Goal: Information Seeking & Learning: Learn about a topic

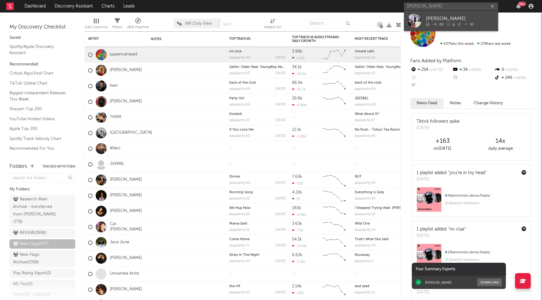
type input "jim legxcy"
click at [429, 18] on div "Jim Legxacy" at bounding box center [460, 19] width 69 height 8
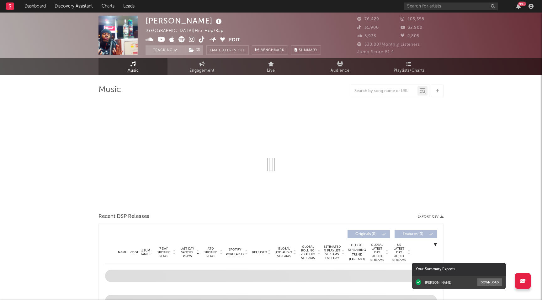
select select "6m"
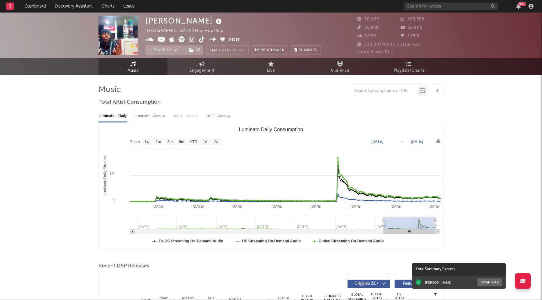
type input "2025-01-25"
drag, startPoint x: 394, startPoint y: 222, endPoint x: 381, endPoint y: 222, distance: 13.8
click at [382, 222] on icon "Luminate Daily Consumption" at bounding box center [383, 223] width 3 height 5
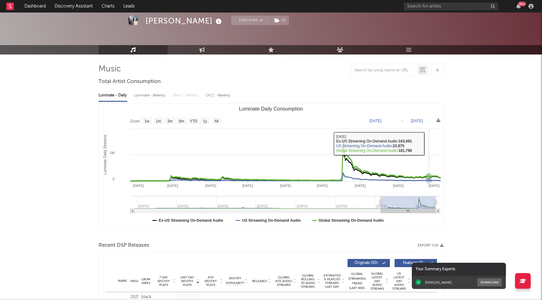
scroll to position [156, 0]
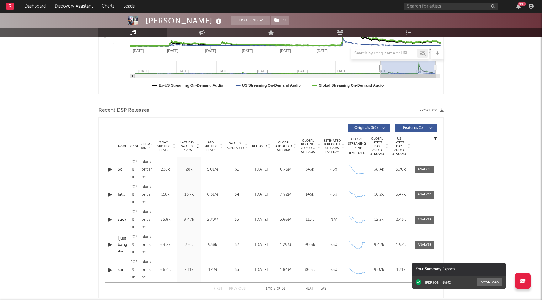
click at [268, 146] on icon at bounding box center [268, 147] width 3 height 3
click at [410, 132] on div "Released Copyright Album Names 7 Day Spotify Plays Last Day Spotify Plays ATD S…" at bounding box center [271, 128] width 332 height 14
click at [412, 129] on span "Features ( 1 )" at bounding box center [413, 128] width 29 height 4
click at [191, 149] on span "Last Day Spotify Plays" at bounding box center [187, 146] width 17 height 11
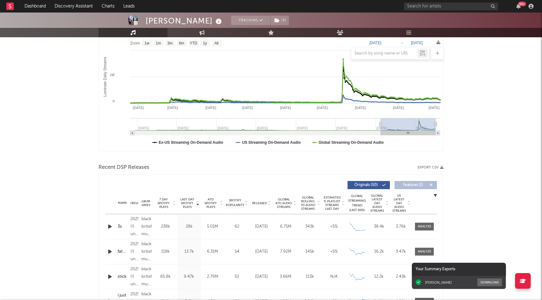
scroll to position [0, 0]
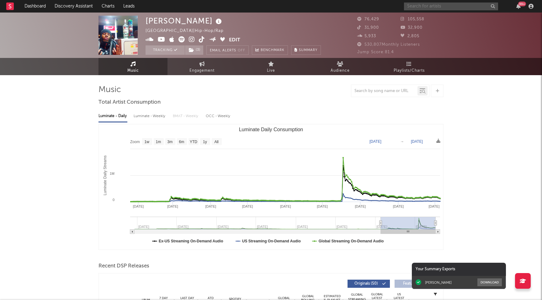
click at [416, 9] on input "text" at bounding box center [451, 7] width 94 height 8
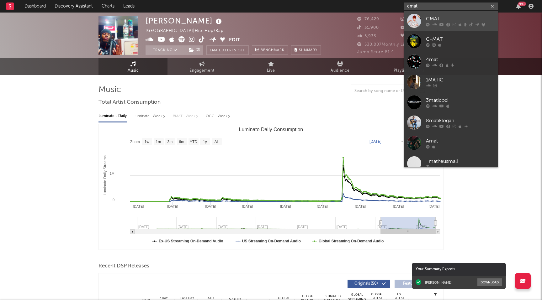
type input "cmat"
click at [422, 23] on link "CMAT" at bounding box center [451, 21] width 94 height 20
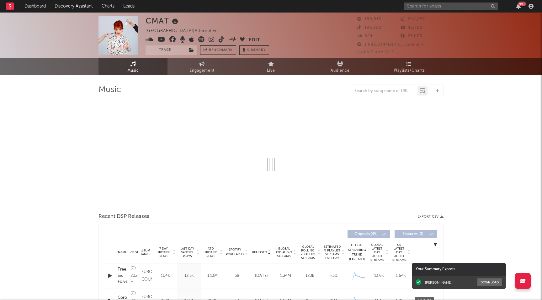
select select "6m"
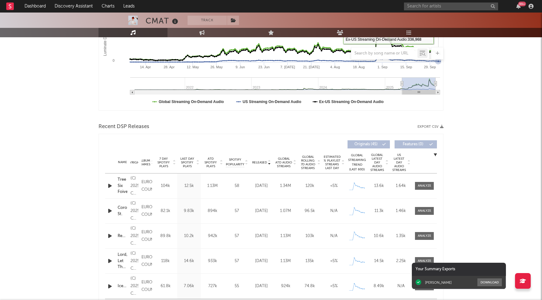
scroll to position [187, 0]
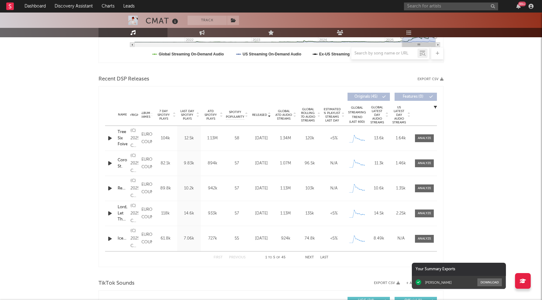
click at [196, 115] on icon at bounding box center [197, 116] width 3 height 3
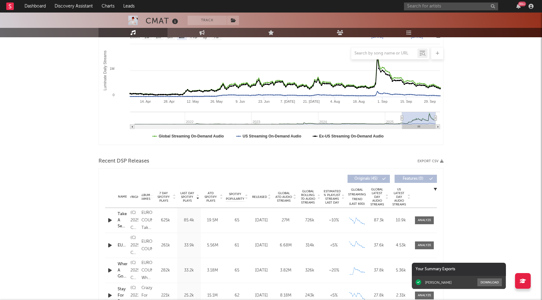
scroll to position [0, 0]
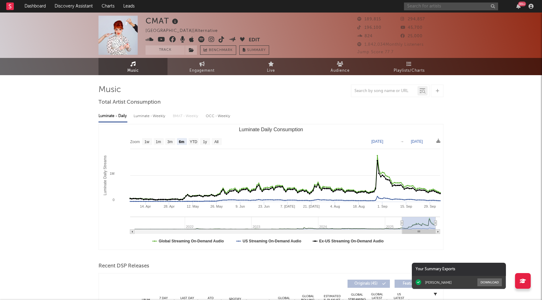
click at [412, 6] on input "text" at bounding box center [451, 7] width 94 height 8
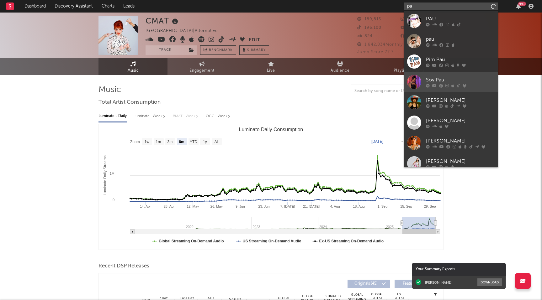
type input "p"
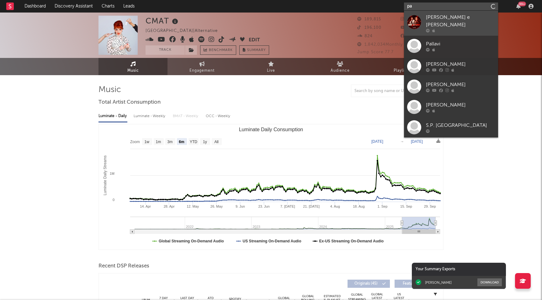
type input "p"
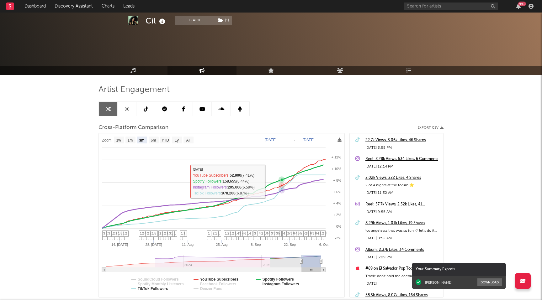
select select "3m"
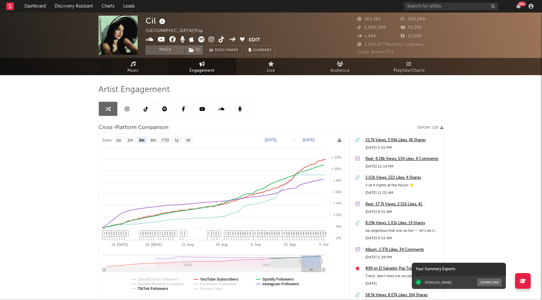
click at [135, 68] on span "Music" at bounding box center [133, 71] width 12 height 8
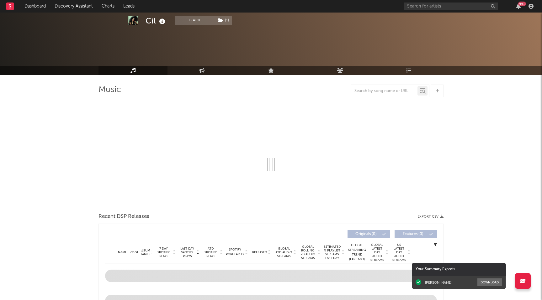
select select "6m"
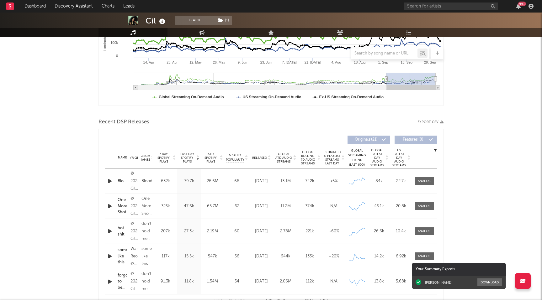
scroll to position [217, 0]
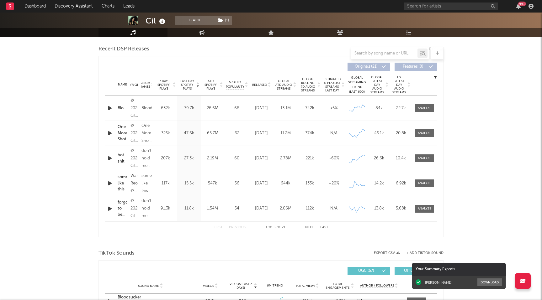
click at [260, 85] on span "Released" at bounding box center [259, 85] width 15 height 4
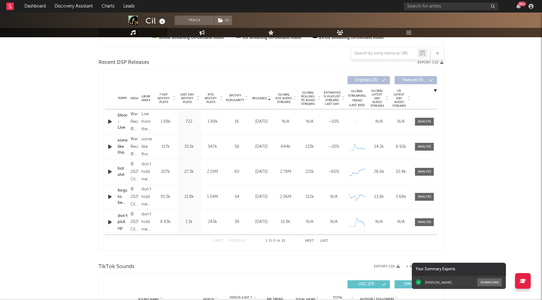
scroll to position [203, 0]
click at [423, 147] on div at bounding box center [424, 147] width 13 height 5
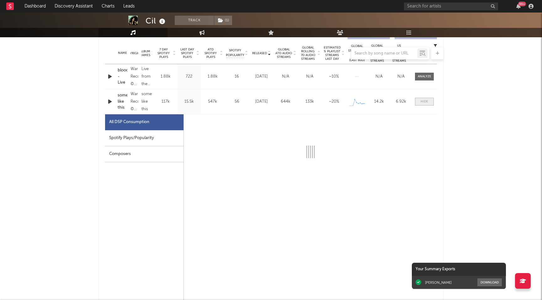
scroll to position [261, 0]
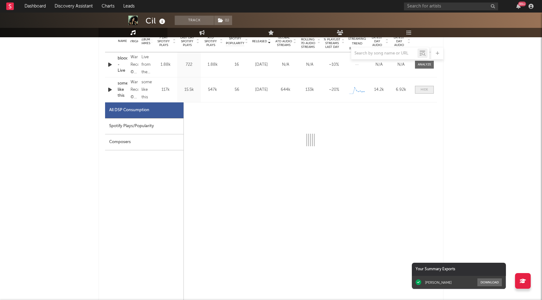
select select "1w"
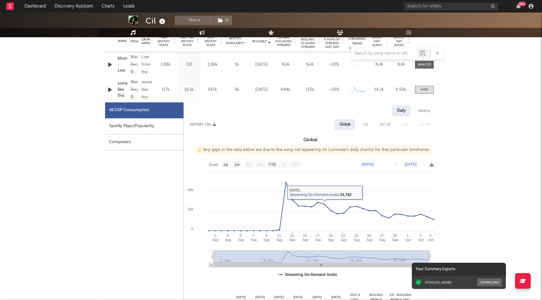
click at [147, 128] on div "Spotify Plays/Popularity" at bounding box center [144, 127] width 78 height 16
select select "1w"
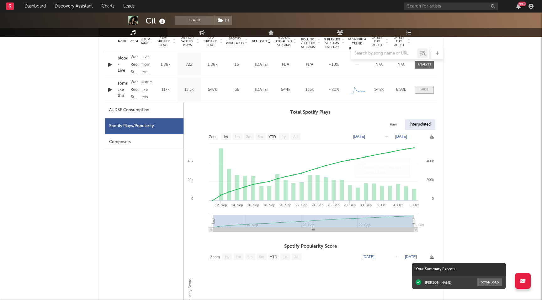
click at [426, 88] on div at bounding box center [424, 89] width 8 height 5
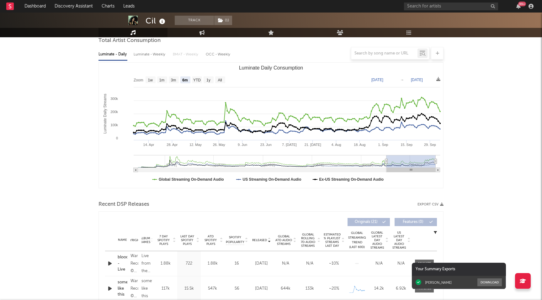
scroll to position [0, 0]
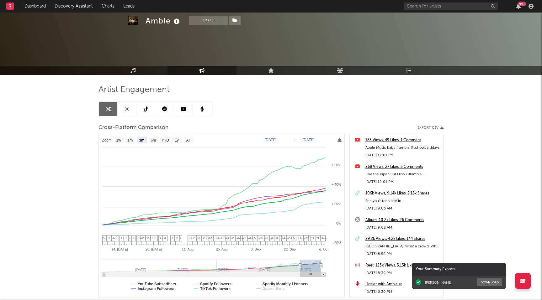
select select "3m"
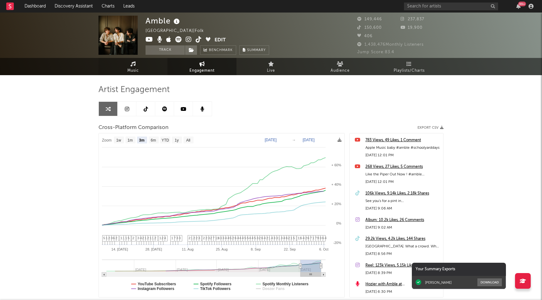
click at [133, 74] on span "Music" at bounding box center [133, 71] width 12 height 8
select select "6m"
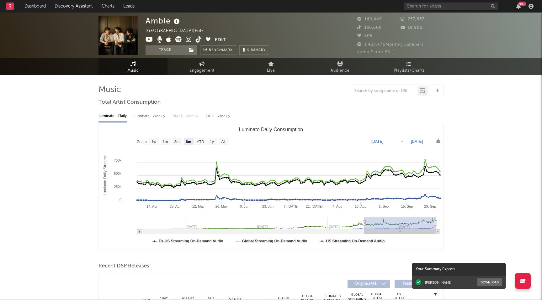
type input "2025-04-04"
type input "2025-10-04"
type input "2025-03-12"
type input "2025-09-11"
type input "2025-01-02"
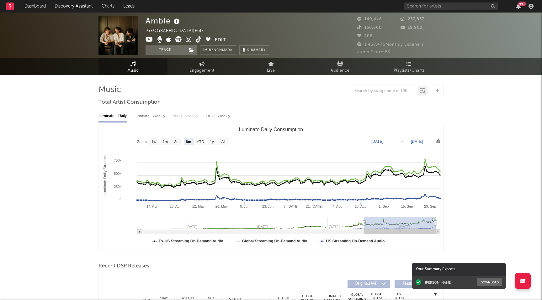
type input "2025-07-04"
type input "2024-09-11"
type input "2025-03-13"
type input "2024-08-10"
type input "2025-02-09"
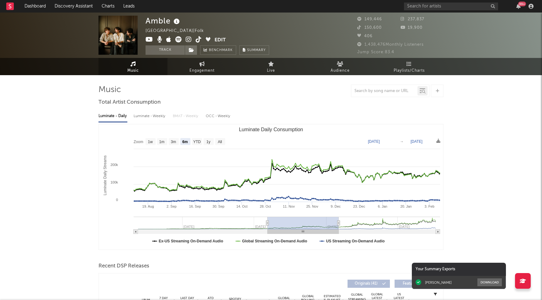
type input "2024-07-18"
type input "2025-01-17"
type input "2024-07-16"
type input "2025-01-15"
type input "2024-07-15"
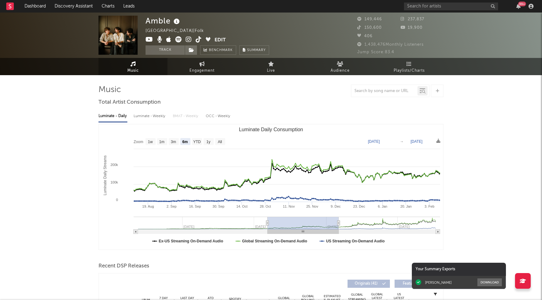
type input "2025-01-14"
type input "2024-07-13"
type input "2025-01-12"
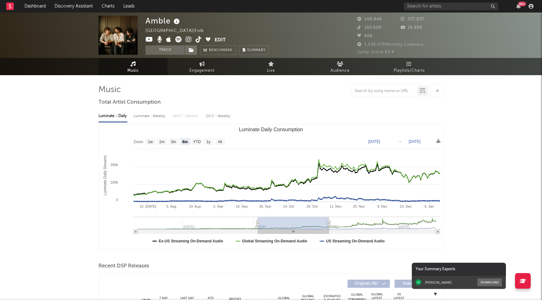
type input "2024-07-10"
type input "2025-01-09"
type input "2025-01-24"
type input "2025-07-26"
type input "2025-04-05"
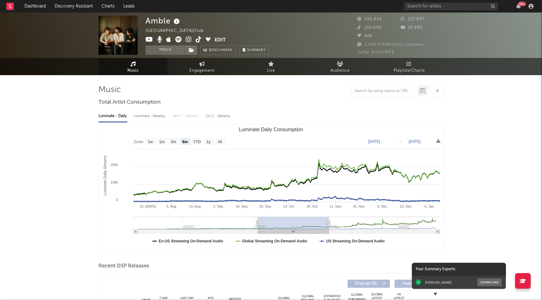
type input "[DATE]"
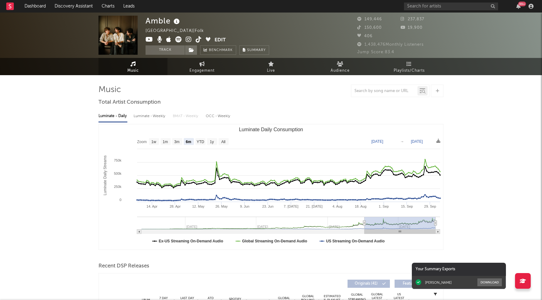
drag, startPoint x: 366, startPoint y: 223, endPoint x: 487, endPoint y: 203, distance: 122.7
type input "2024-12-29"
type input "2025-06-30"
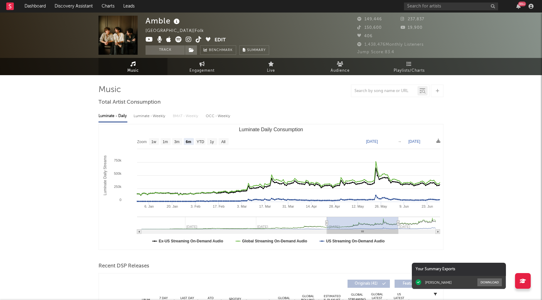
click at [362, 223] on g "Luminate Daily Consumption" at bounding box center [288, 225] width 303 height 17
type input "2024-12-30"
type input "2025-07-01"
type input "2025-01-24"
type input "2025-07-26"
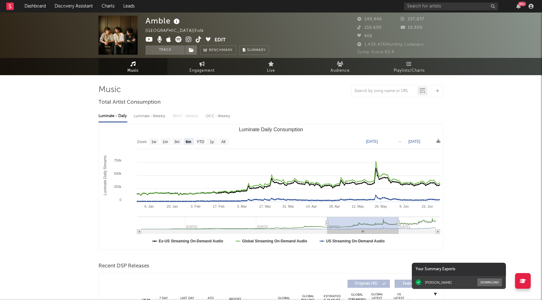
type input "2025-03-19"
type input "2025-09-18"
type input "[DATE]"
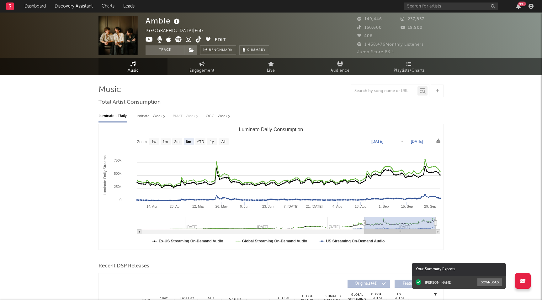
drag, startPoint x: 362, startPoint y: 223, endPoint x: 448, endPoint y: 222, distance: 85.6
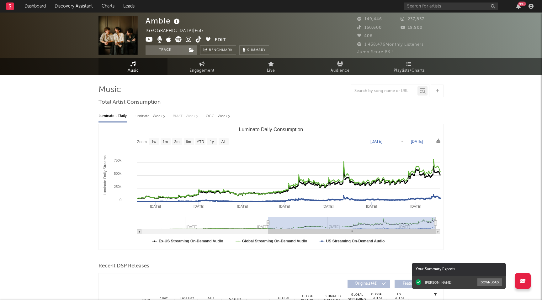
drag, startPoint x: 363, startPoint y: 222, endPoint x: 259, endPoint y: 224, distance: 104.4
click at [267, 224] on icon "Luminate Daily Consumption" at bounding box center [268, 223] width 3 height 5
type input "[DATE]"
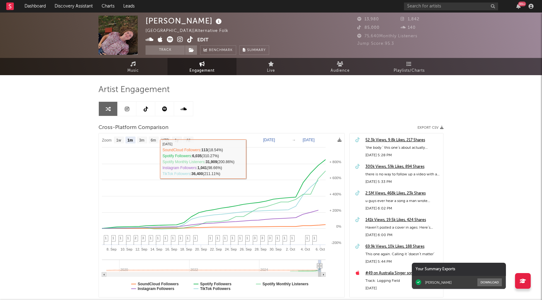
select select "1m"
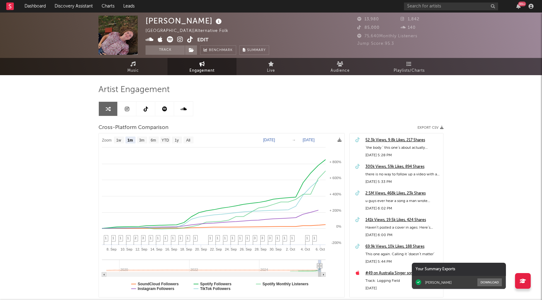
click at [180, 40] on icon at bounding box center [180, 39] width 6 height 6
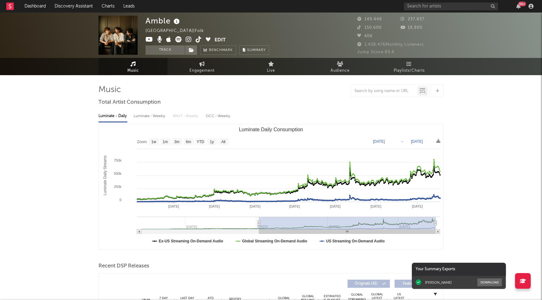
select select "6m"
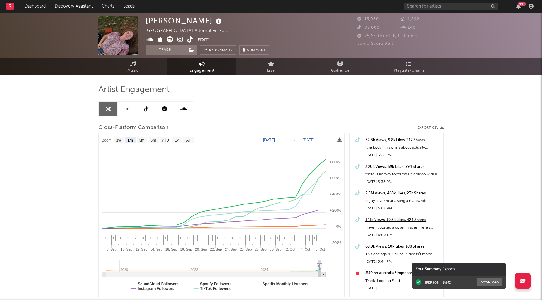
select select "1m"
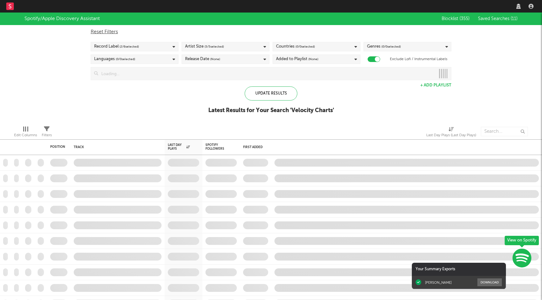
click at [438, 9] on nav "Dashboard Discovery Assistant Charts Leads" at bounding box center [271, 6] width 542 height 13
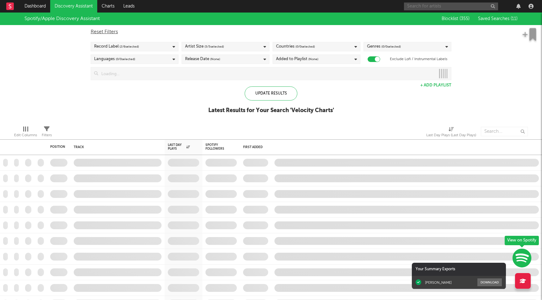
click at [460, 8] on input "text" at bounding box center [451, 7] width 94 height 8
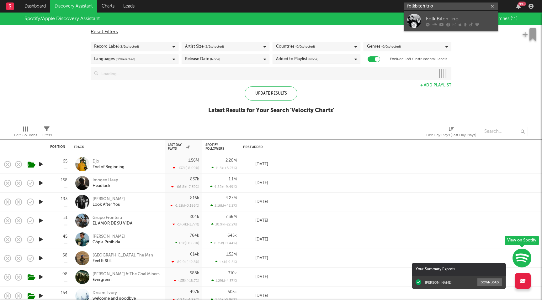
type input "folkbitch trio"
click at [433, 23] on icon at bounding box center [434, 25] width 5 height 4
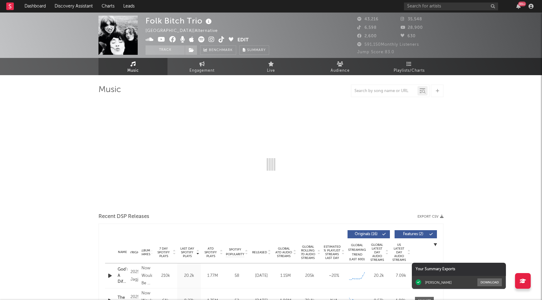
select select "6m"
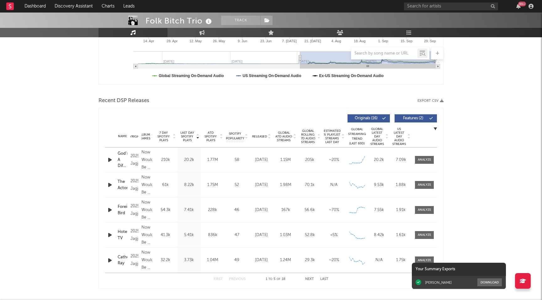
scroll to position [173, 0]
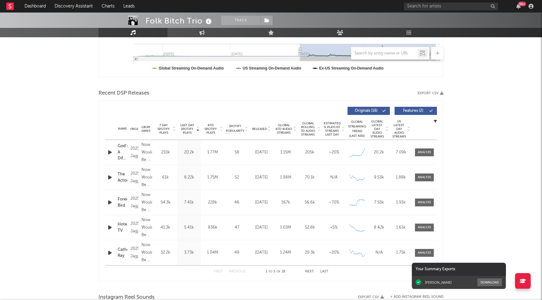
click at [197, 130] on icon at bounding box center [197, 130] width 3 height 3
click at [108, 153] on icon "button" at bounding box center [110, 153] width 7 height 8
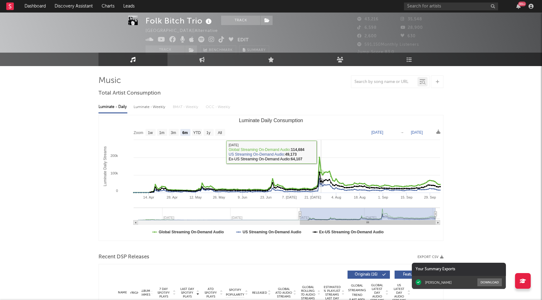
scroll to position [0, 0]
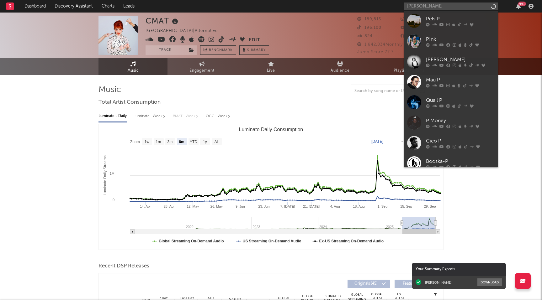
select select "6m"
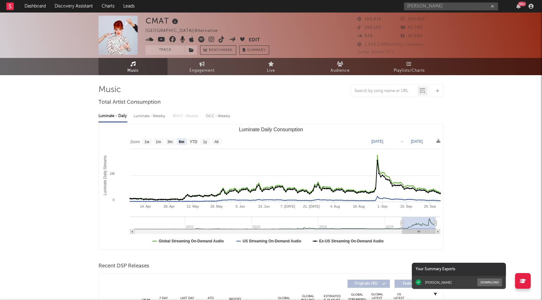
click at [433, 8] on input "[PERSON_NAME]" at bounding box center [451, 7] width 94 height 8
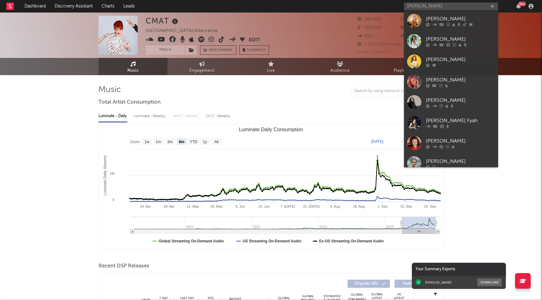
type input "[PERSON_NAME]"
click at [436, 21] on div "[PERSON_NAME]" at bounding box center [460, 19] width 69 height 8
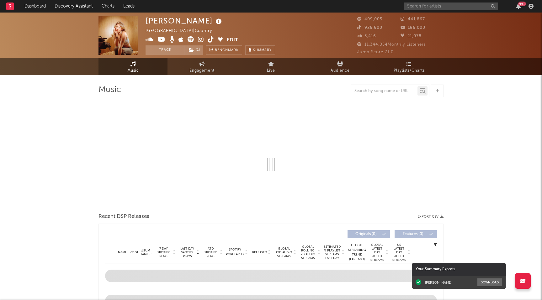
select select "6m"
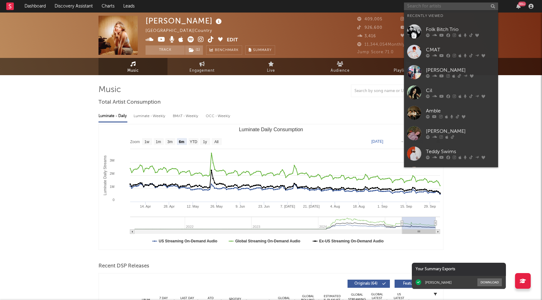
click at [456, 9] on input "text" at bounding box center [451, 7] width 94 height 8
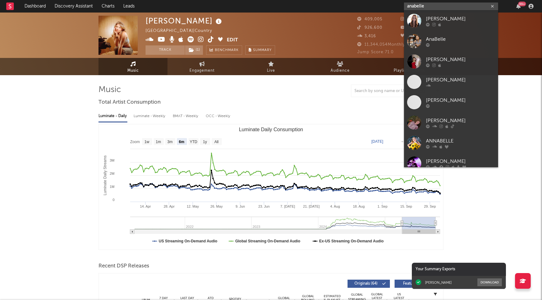
click at [410, 6] on input "anabelle" at bounding box center [451, 7] width 94 height 8
click at [456, 8] on input "annabelle" at bounding box center [451, 7] width 94 height 8
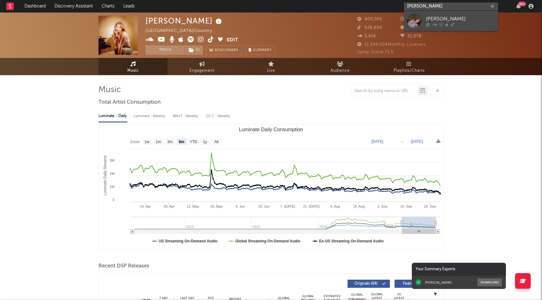
type input "annabelle dind"
click at [449, 24] on div at bounding box center [460, 25] width 69 height 4
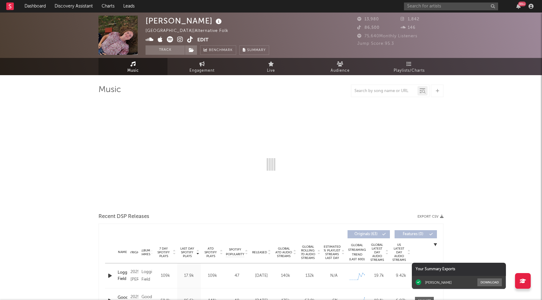
select select "1w"
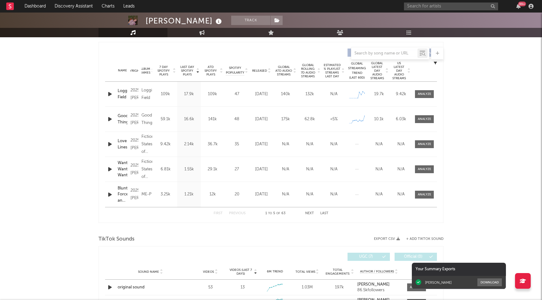
scroll to position [230, 0]
click at [419, 89] on div "Name Logging Field Copyright 2025 Annabelle Dinda Label Annabelle Dinda Album N…" at bounding box center [271, 95] width 332 height 25
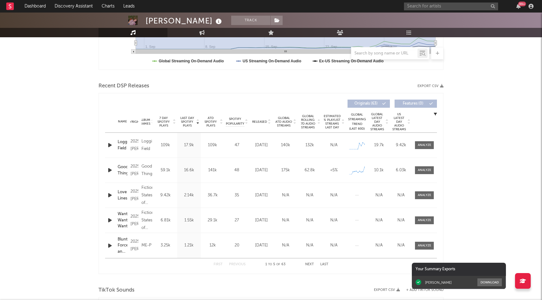
scroll to position [179, 0]
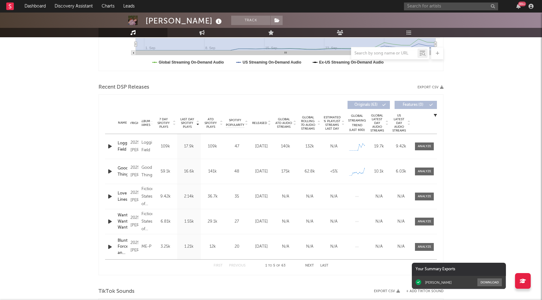
click at [411, 141] on div "Name Logging Field Copyright 2025 Annabelle Dinda Label Annabelle Dinda Album N…" at bounding box center [271, 146] width 332 height 25
click at [425, 146] on div at bounding box center [424, 146] width 13 height 5
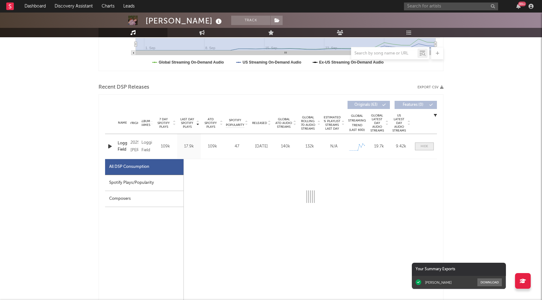
select select "1w"
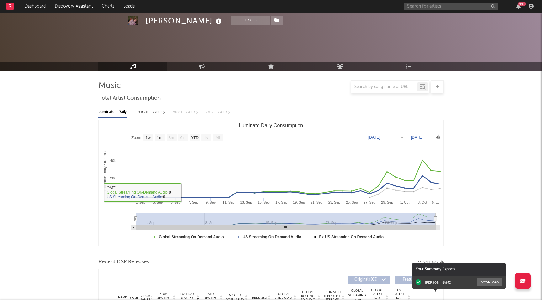
scroll to position [178, 0]
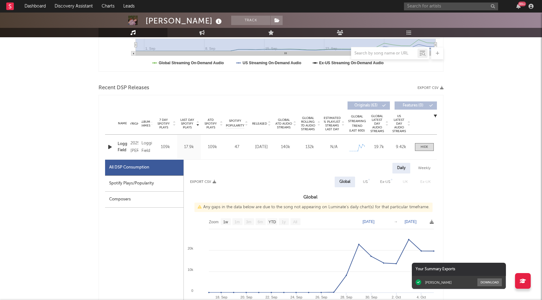
click at [147, 187] on div "Spotify Plays/Popularity" at bounding box center [144, 184] width 78 height 16
select select "1w"
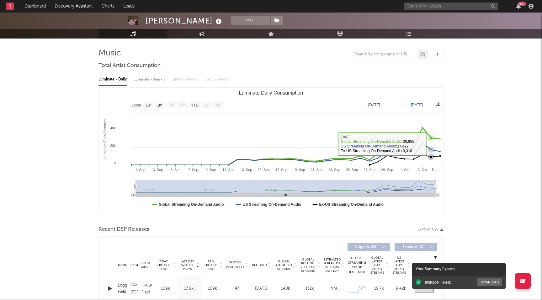
scroll to position [0, 0]
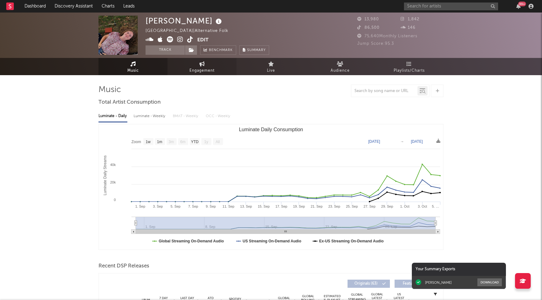
click at [203, 66] on link "Engagement" at bounding box center [201, 66] width 69 height 17
select select "1w"
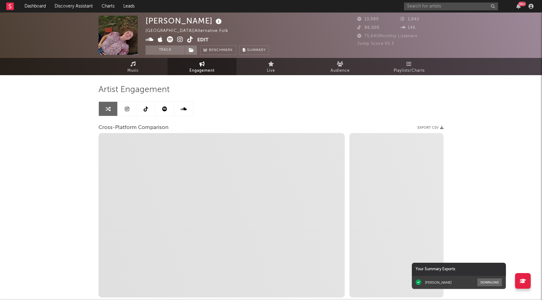
scroll to position [41, 0]
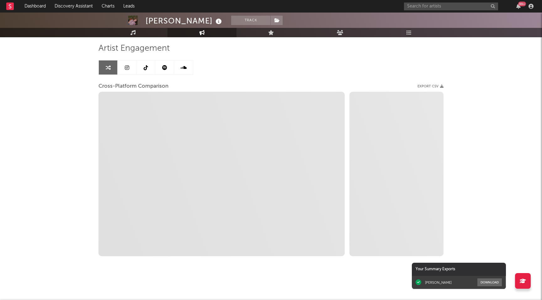
select select "1m"
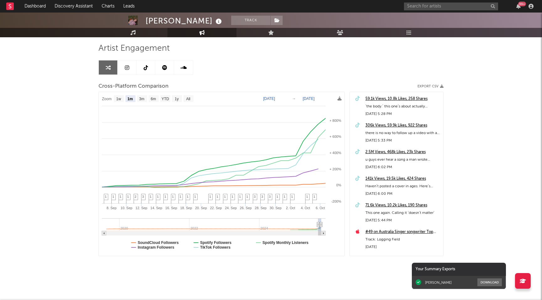
scroll to position [0, 0]
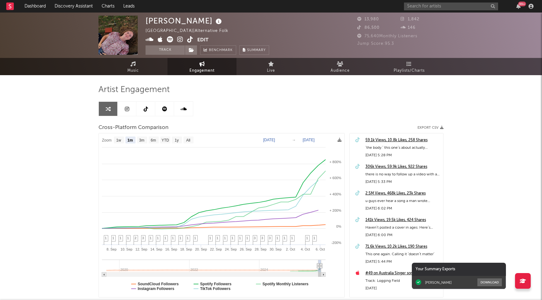
click at [177, 37] on span at bounding box center [171, 40] width 52 height 8
click at [181, 39] on icon at bounding box center [180, 39] width 6 height 6
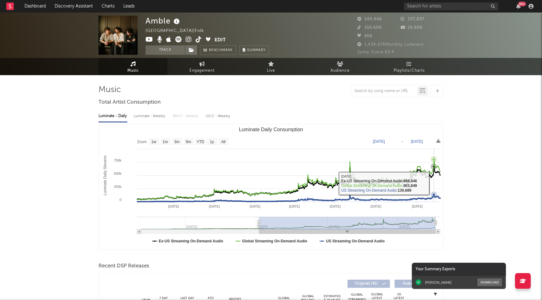
select select "6m"
